Goal: Navigation & Orientation: Find specific page/section

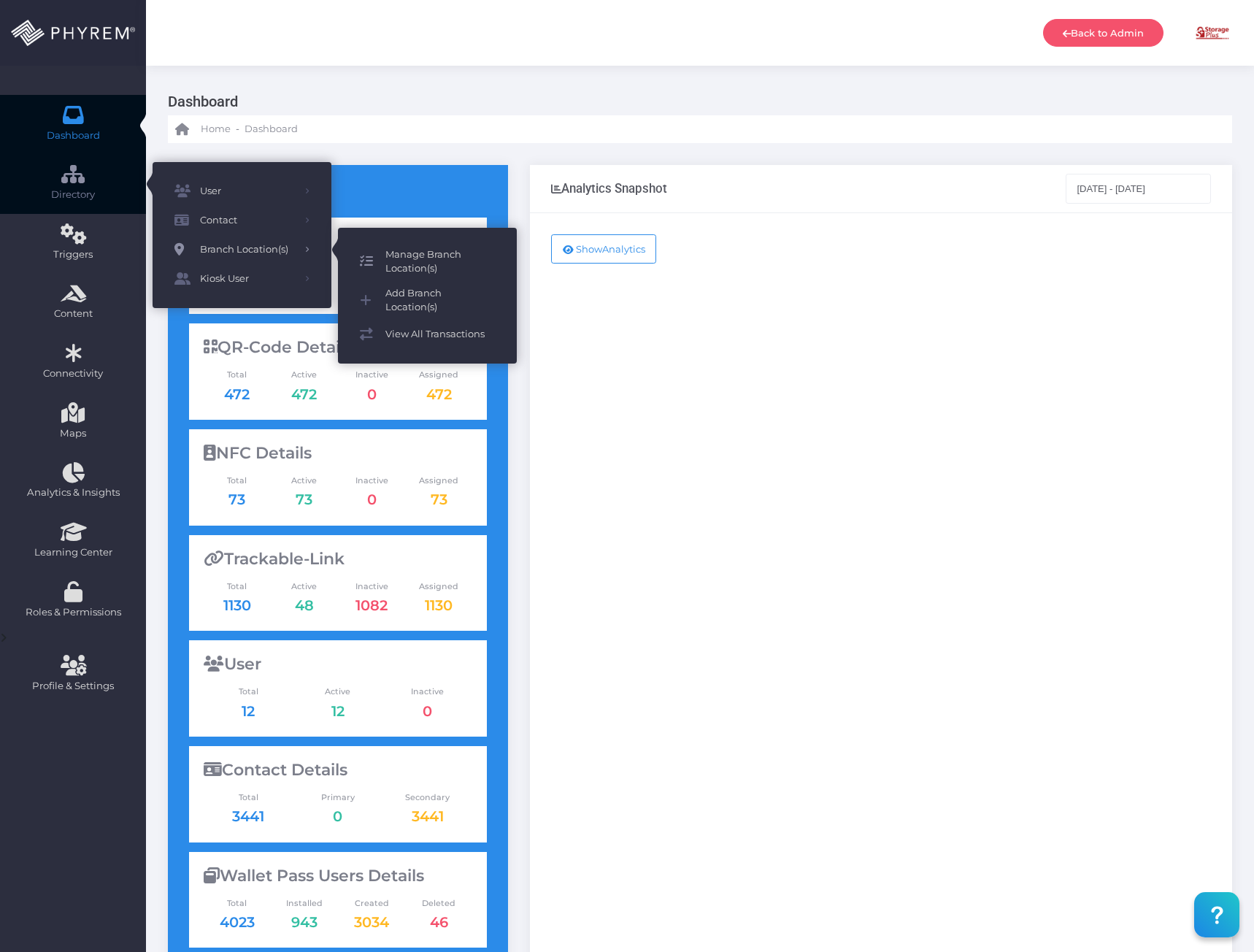
click at [432, 256] on span "Manage Branch Location(s)" at bounding box center [440, 261] width 110 height 29
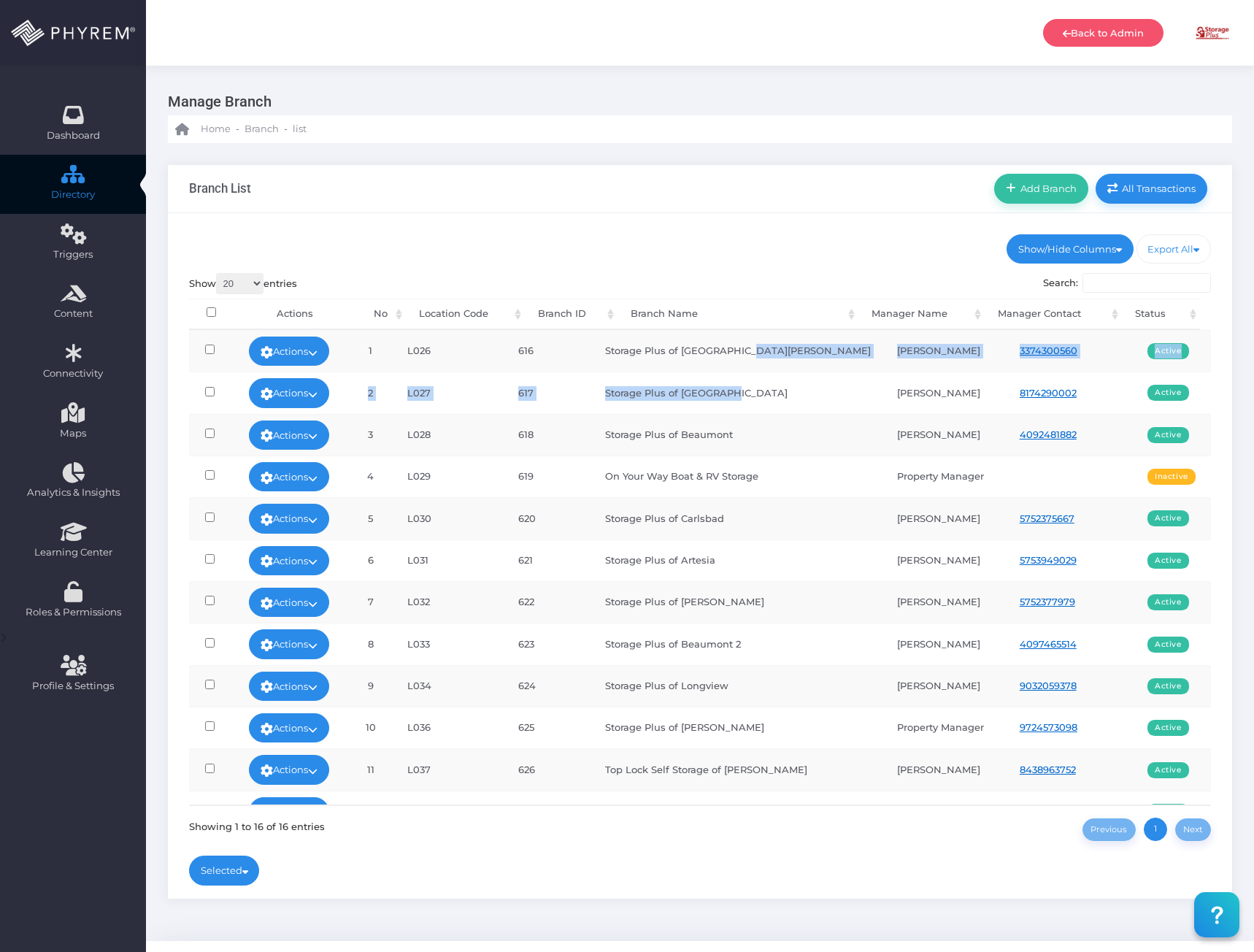
drag, startPoint x: 781, startPoint y: 351, endPoint x: 751, endPoint y: 405, distance: 61.8
click at [751, 405] on tbody "Actions Edit Deactivate Statements Edit StorPatrol Threshold Download Unit List…" at bounding box center [700, 665] width 1022 height 670
click at [783, 393] on td "Storage Plus of Arlington" at bounding box center [738, 392] width 292 height 42
drag, startPoint x: 757, startPoint y: 519, endPoint x: 670, endPoint y: 528, distance: 87.5
click at [670, 529] on td "Storage Plus of Carlsbad" at bounding box center [738, 518] width 292 height 42
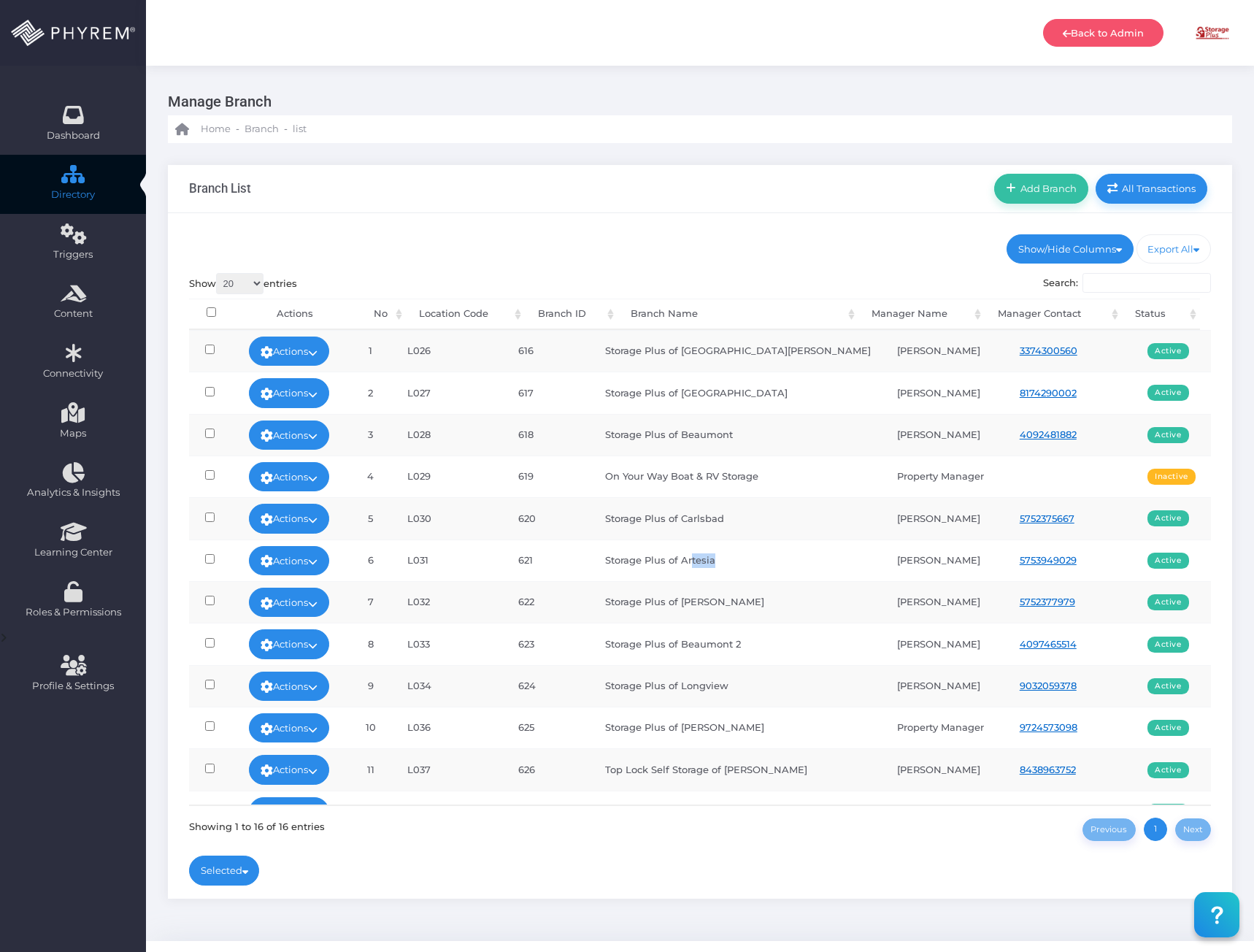
drag, startPoint x: 762, startPoint y: 561, endPoint x: 718, endPoint y: 562, distance: 44.0
click at [717, 562] on td "Storage Plus of Artesia" at bounding box center [738, 561] width 292 height 42
drag, startPoint x: 784, startPoint y: 596, endPoint x: 731, endPoint y: 592, distance: 53.2
click at [730, 592] on td "Storage Plus of Eunice" at bounding box center [738, 601] width 292 height 42
drag, startPoint x: 790, startPoint y: 645, endPoint x: 724, endPoint y: 639, distance: 66.3
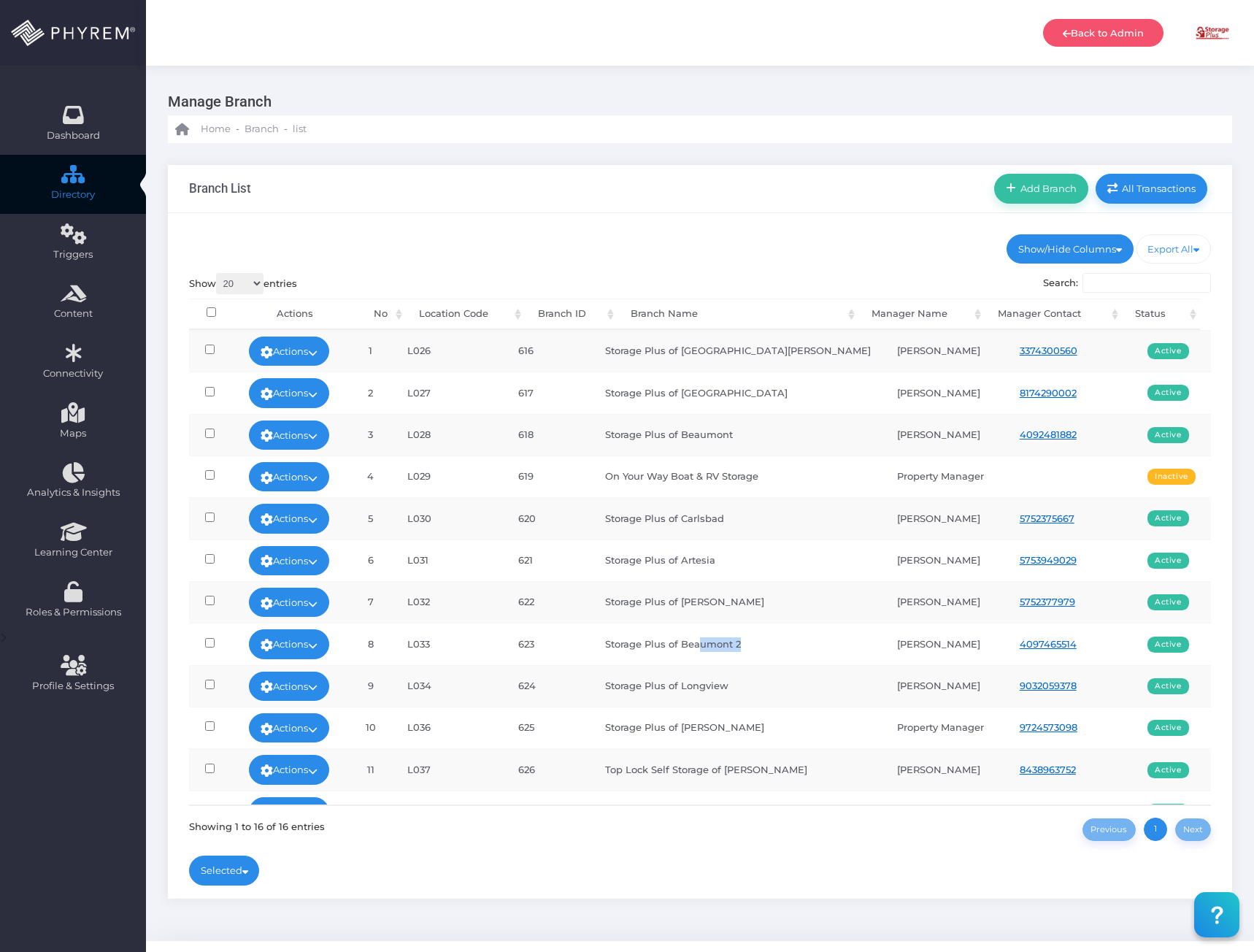
click at [724, 639] on td "Storage Plus of Beaumont 2" at bounding box center [738, 643] width 292 height 42
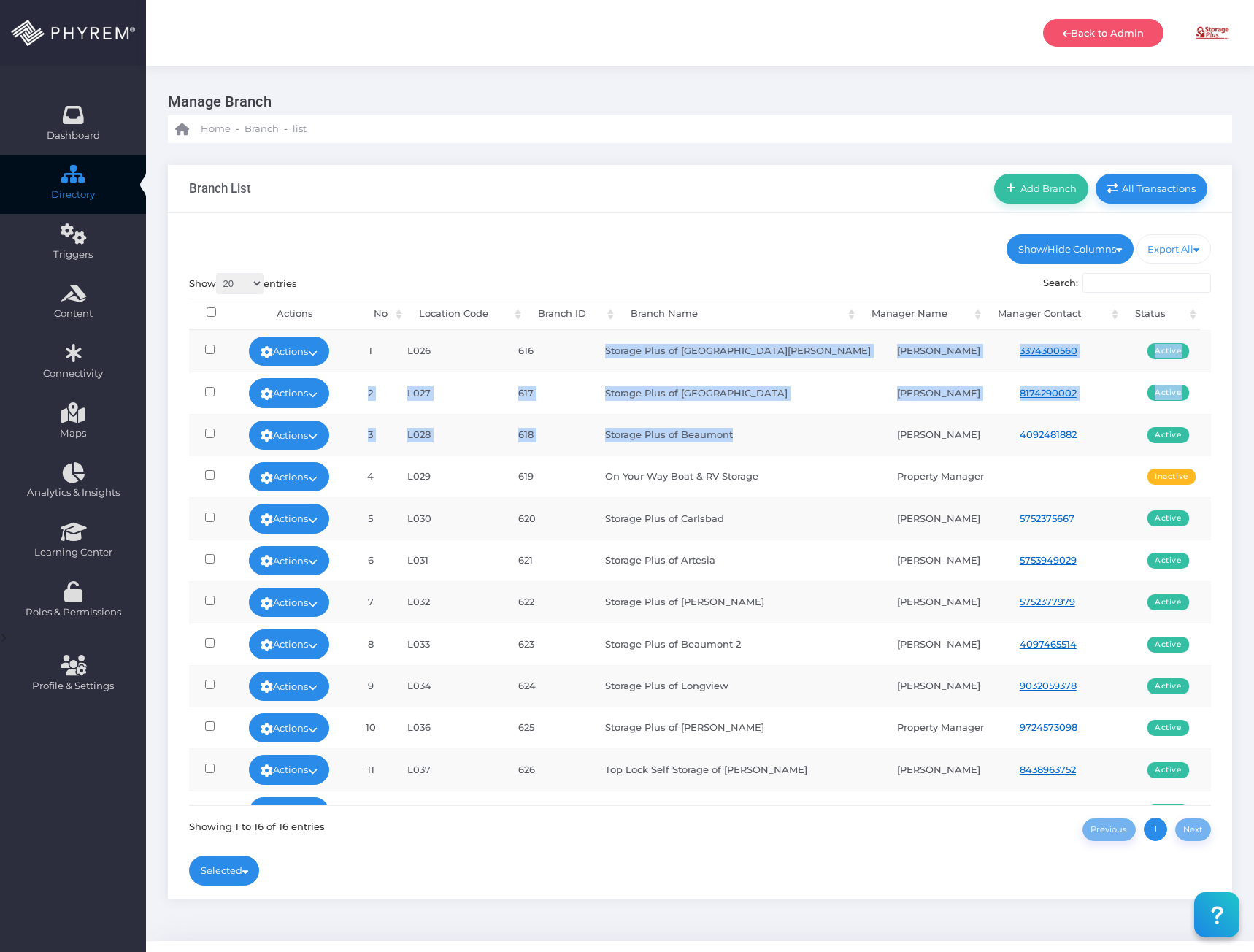
drag, startPoint x: 616, startPoint y: 347, endPoint x: 744, endPoint y: 422, distance: 148.4
click at [786, 446] on tbody "Actions Edit Deactivate Statements Edit StorPatrol Threshold Download Unit List…" at bounding box center [700, 665] width 1022 height 670
click at [792, 425] on td "Storage Plus of Beaumont" at bounding box center [738, 435] width 292 height 42
drag, startPoint x: 369, startPoint y: 351, endPoint x: 806, endPoint y: 439, distance: 445.8
click at [807, 441] on tbody "Actions Edit Deactivate Statements Edit StorPatrol Threshold Download Unit List…" at bounding box center [700, 665] width 1022 height 670
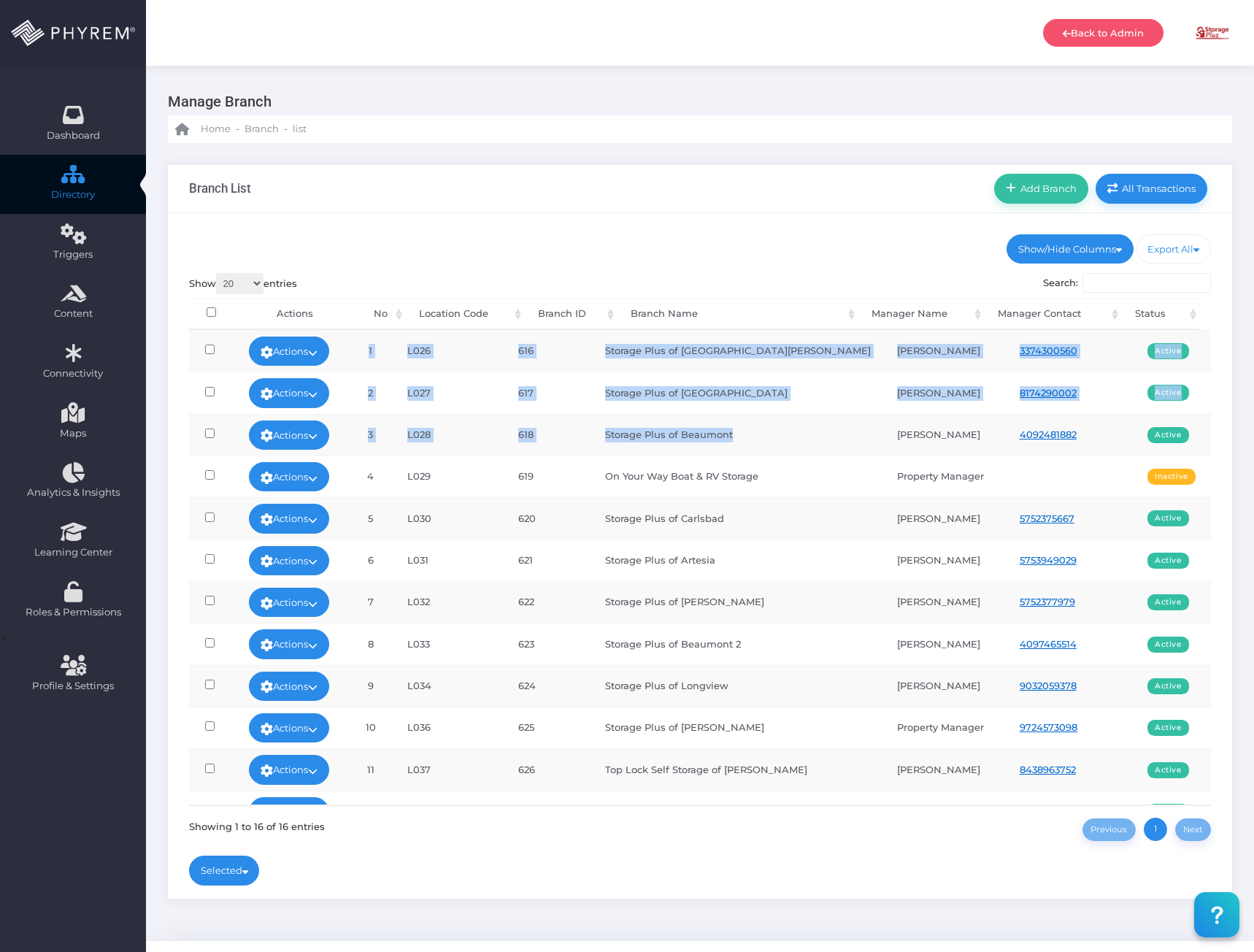
click at [782, 433] on td "Storage Plus of Beaumont" at bounding box center [738, 435] width 292 height 42
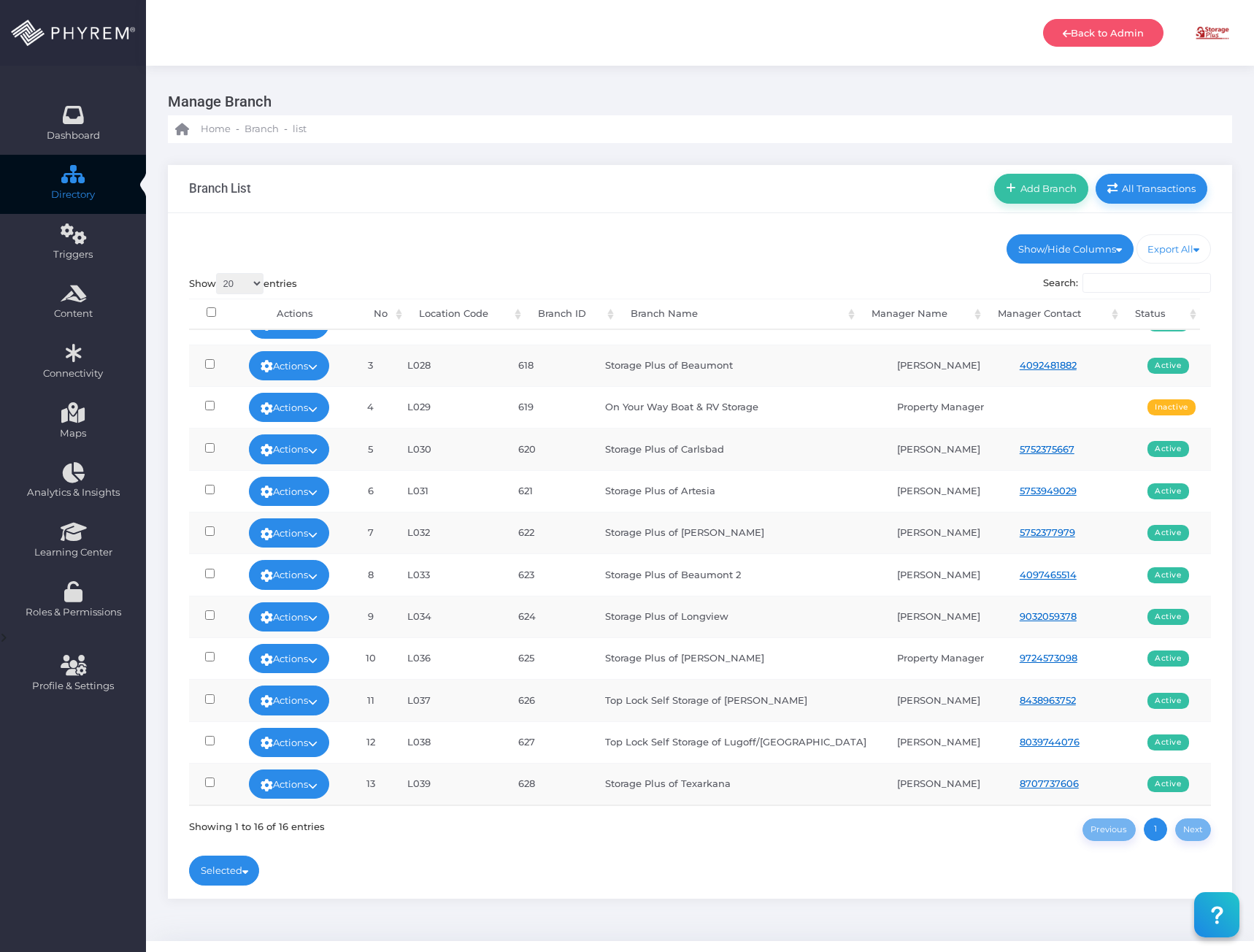
scroll to position [73, 0]
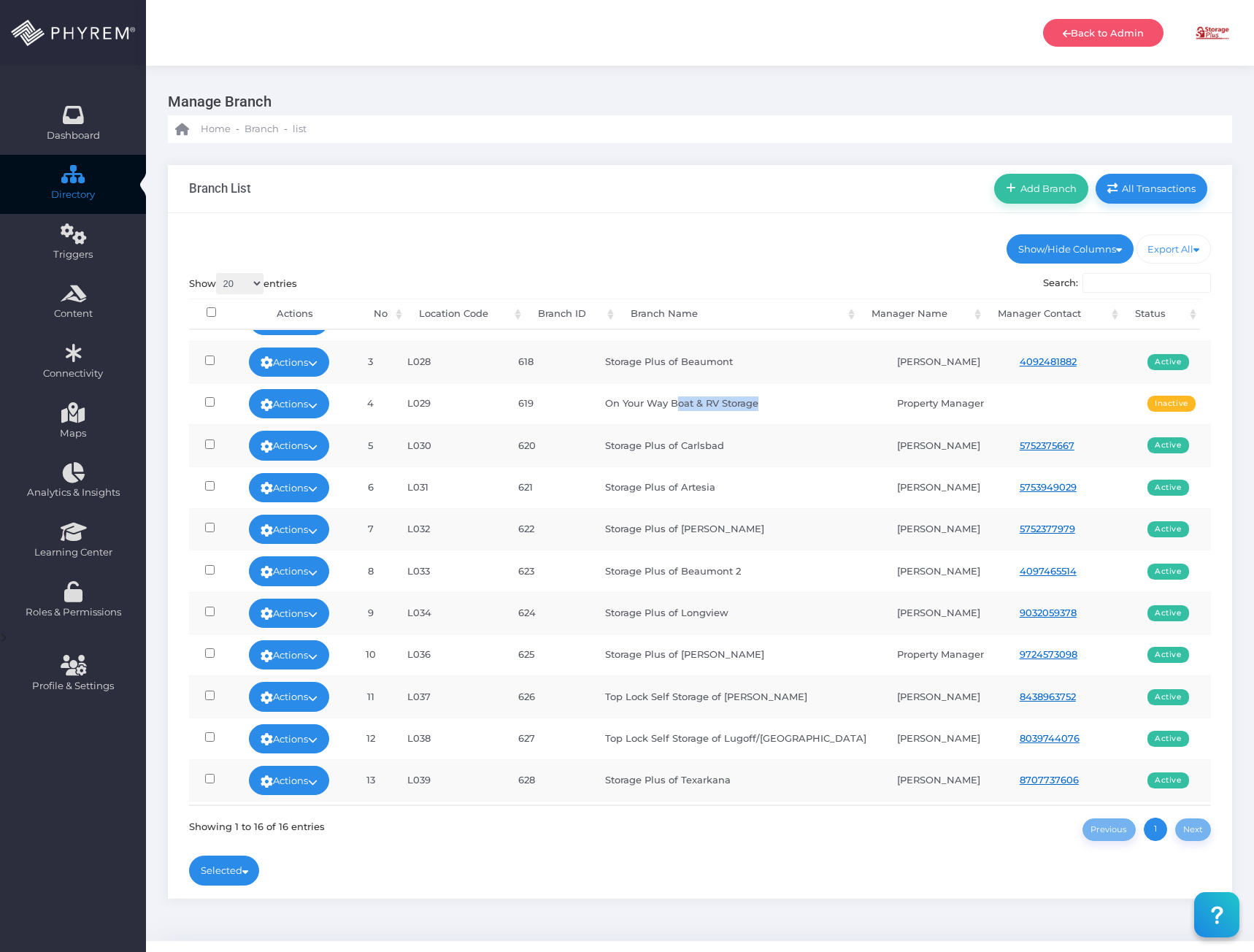
drag, startPoint x: 798, startPoint y: 408, endPoint x: 716, endPoint y: 411, distance: 82.1
click at [701, 412] on td "On Your Way Boat & RV Storage" at bounding box center [738, 403] width 292 height 42
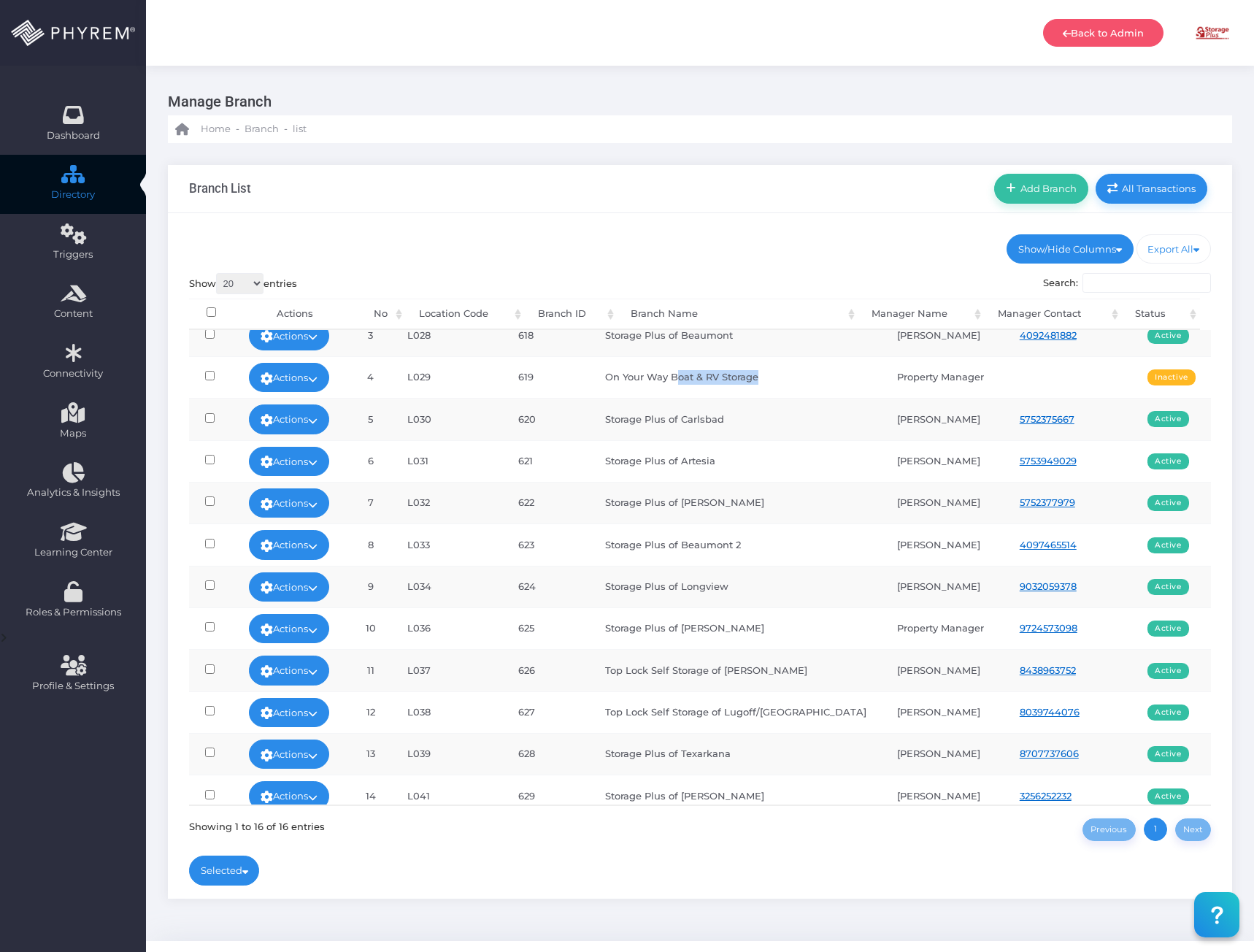
scroll to position [146, 0]
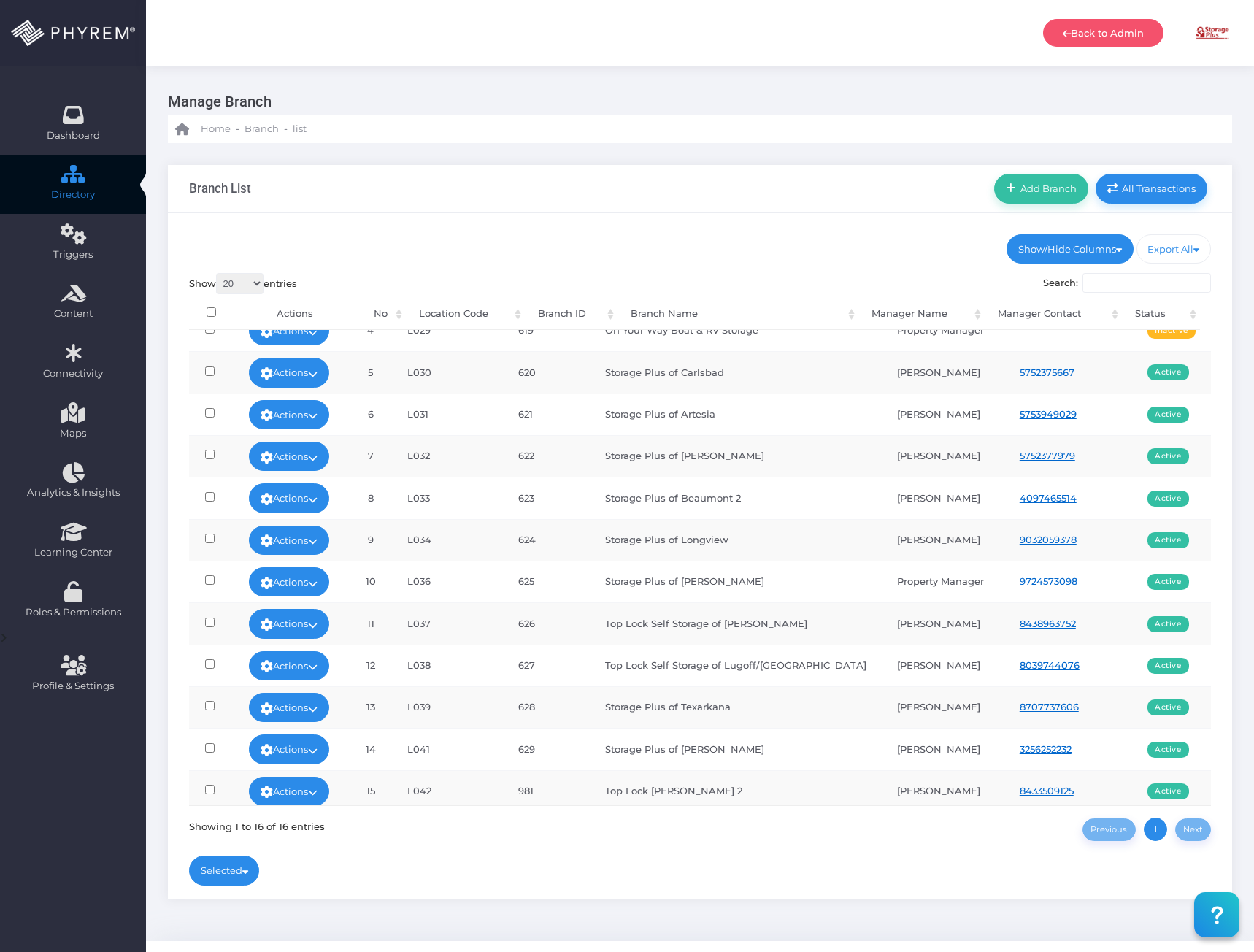
click at [788, 393] on td "Storage Plus of Artesia" at bounding box center [738, 414] width 292 height 42
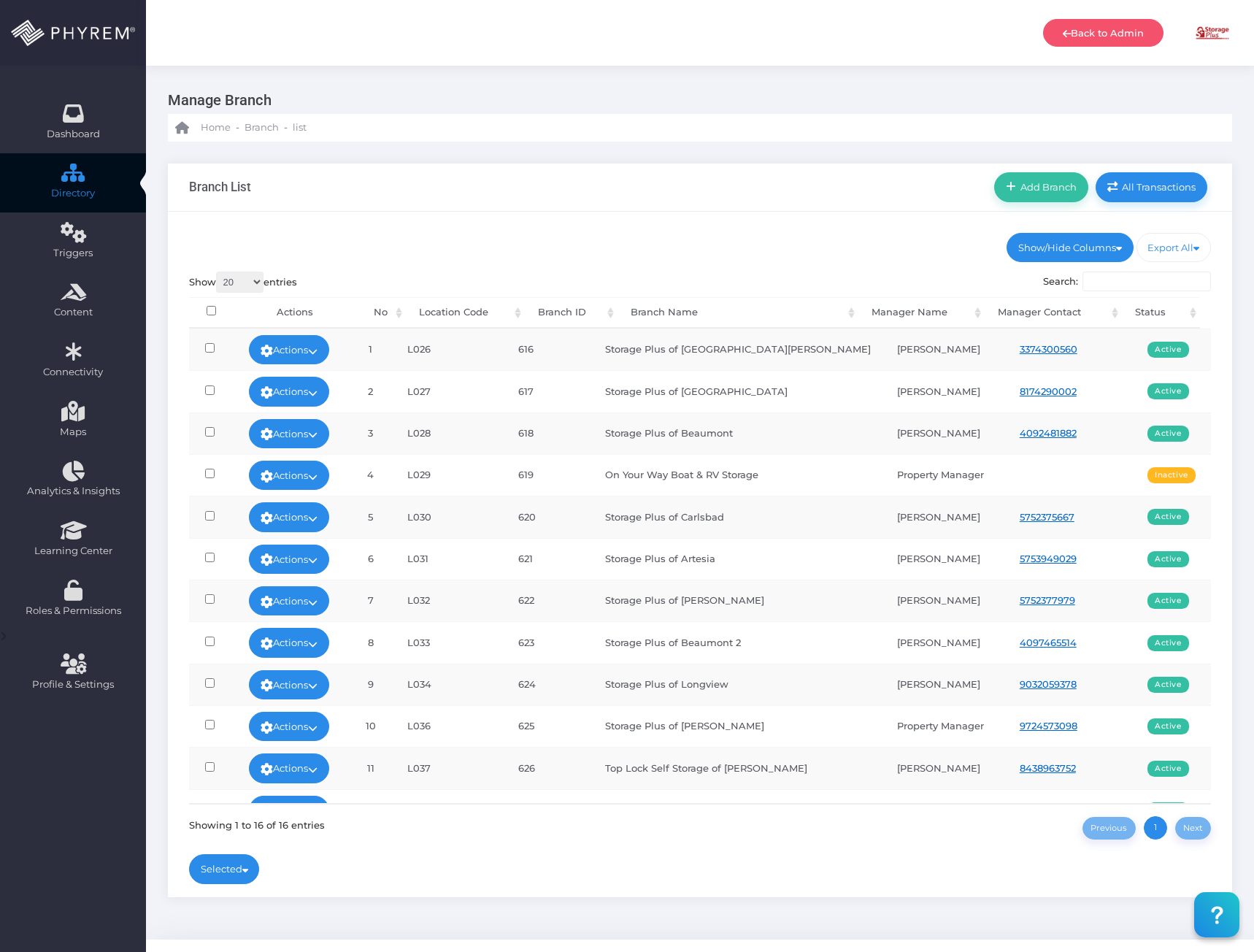
scroll to position [0, 0]
